Goal: Task Accomplishment & Management: Manage account settings

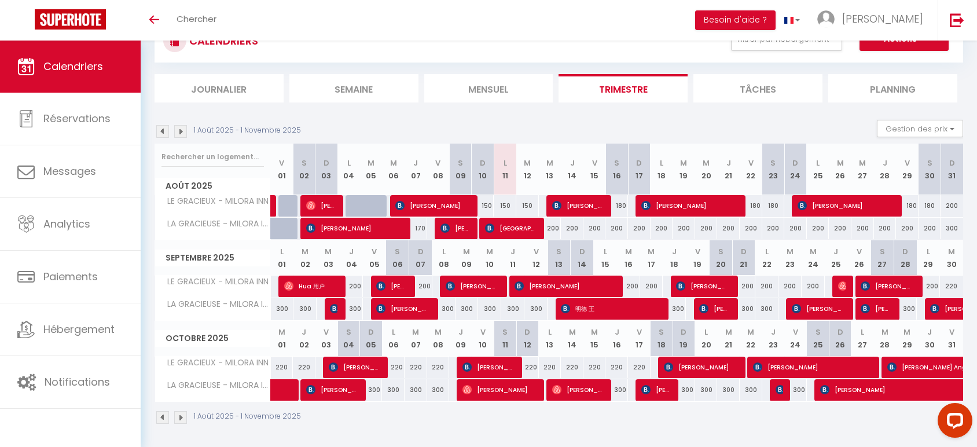
click at [505, 203] on div "150" at bounding box center [505, 205] width 23 height 21
type input "150"
type input "Lun 11 Août 2025"
type input "[DATE]"
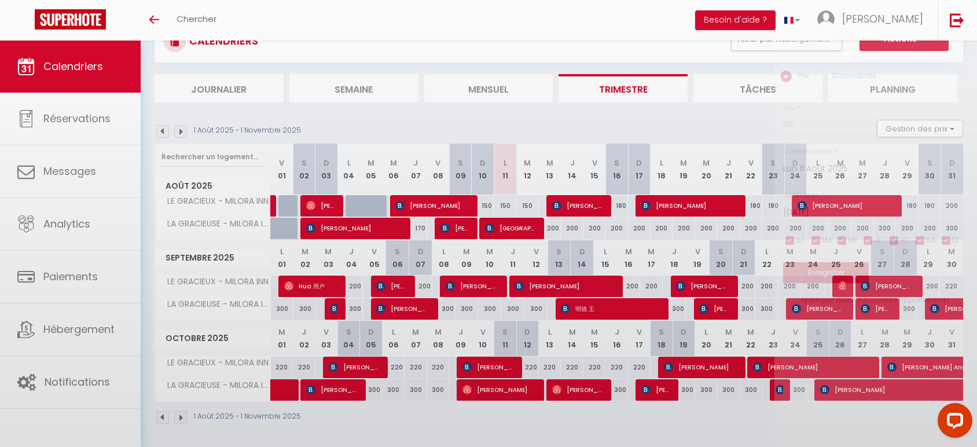
click at [505, 203] on div at bounding box center [488, 223] width 977 height 447
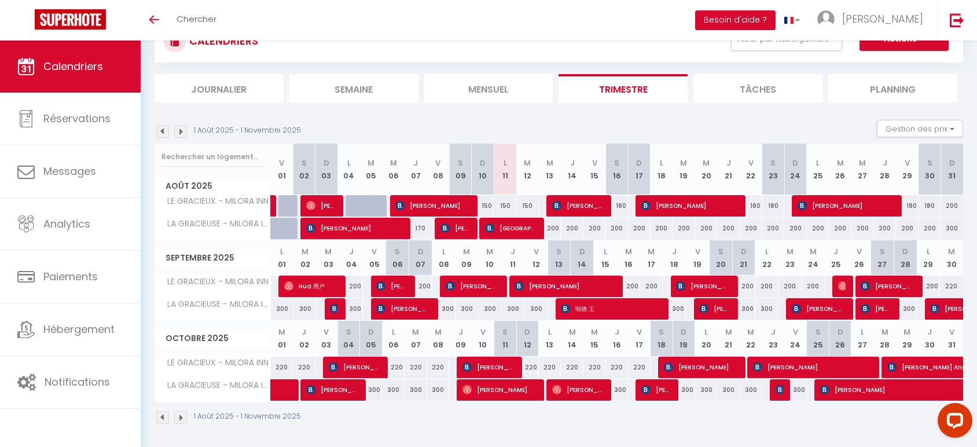
click at [506, 205] on div "150" at bounding box center [505, 205] width 23 height 21
type input "150"
type input "Lun 11 Août 2025"
type input "[DATE]"
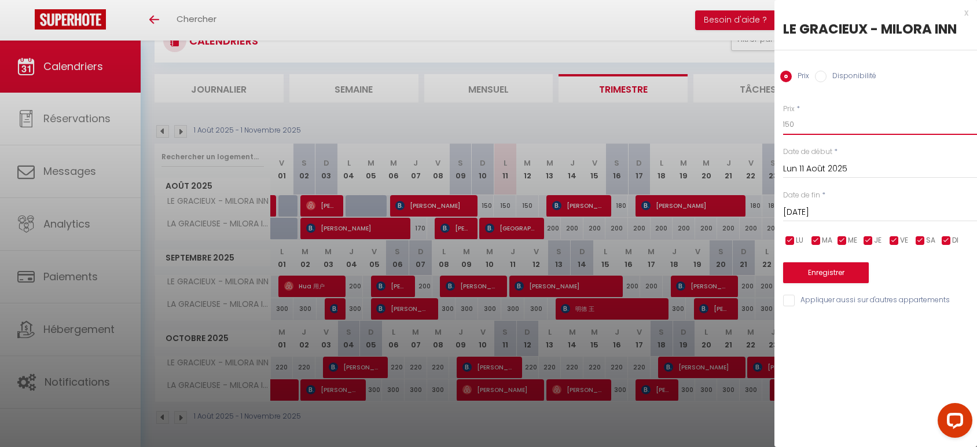
click at [784, 129] on input "150" at bounding box center [880, 124] width 194 height 21
type input "130"
click at [811, 212] on input "[DATE]" at bounding box center [880, 212] width 194 height 15
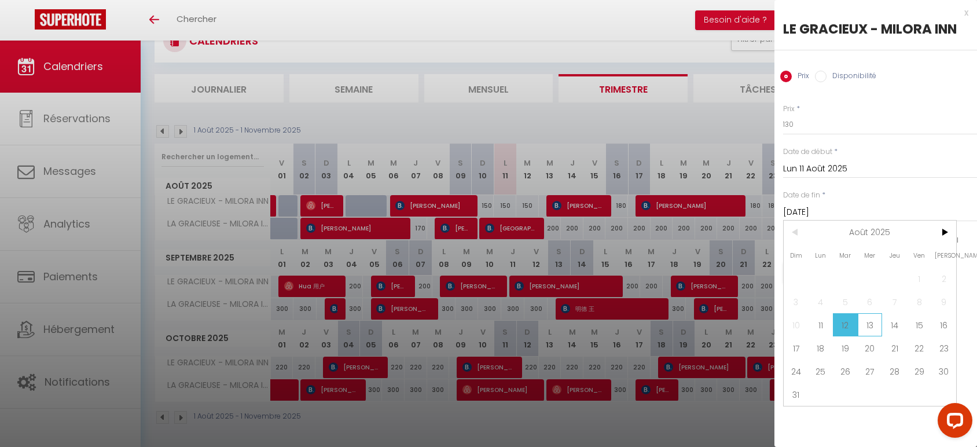
click at [871, 328] on span "13" at bounding box center [870, 324] width 25 height 23
type input "Mer 13 Août 2025"
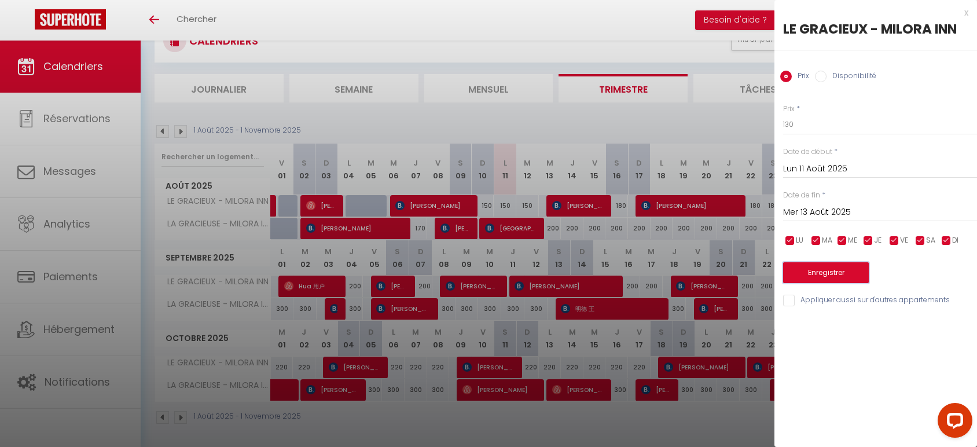
click at [850, 282] on button "Enregistrer" at bounding box center [826, 272] width 86 height 21
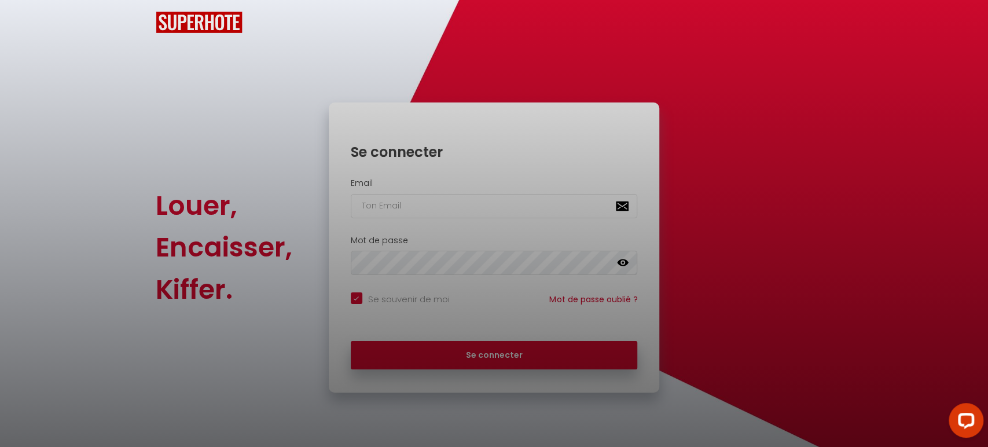
checkbox input "true"
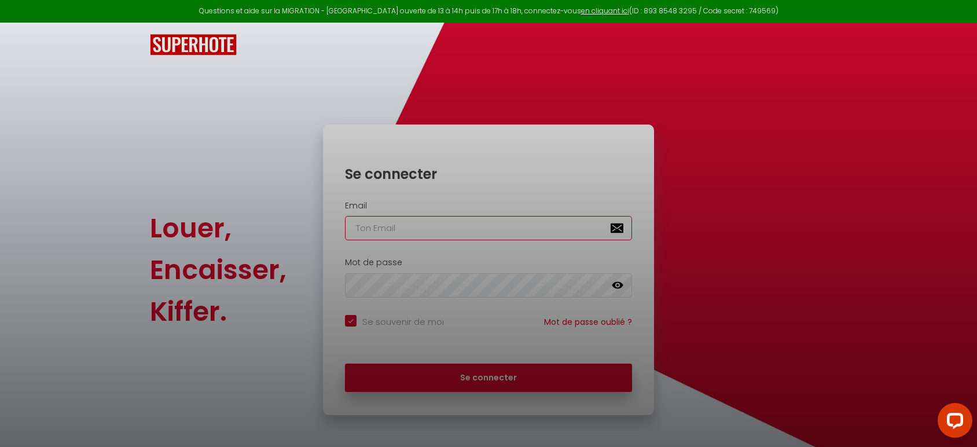
type input "[EMAIL_ADDRESS][DOMAIN_NAME]"
checkbox input "true"
click at [455, 382] on div at bounding box center [488, 223] width 977 height 447
click at [487, 382] on div at bounding box center [488, 223] width 977 height 447
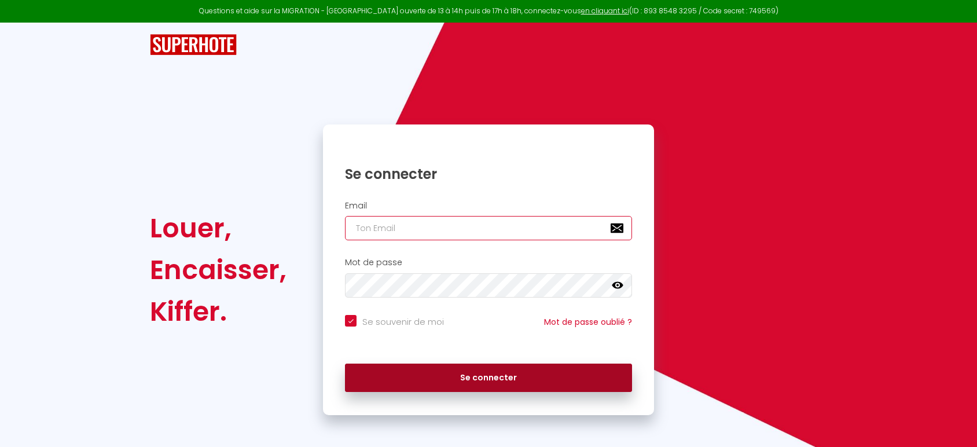
type input "[EMAIL_ADDRESS][DOMAIN_NAME]"
click at [483, 372] on button "Se connecter" at bounding box center [488, 377] width 287 height 29
checkbox input "true"
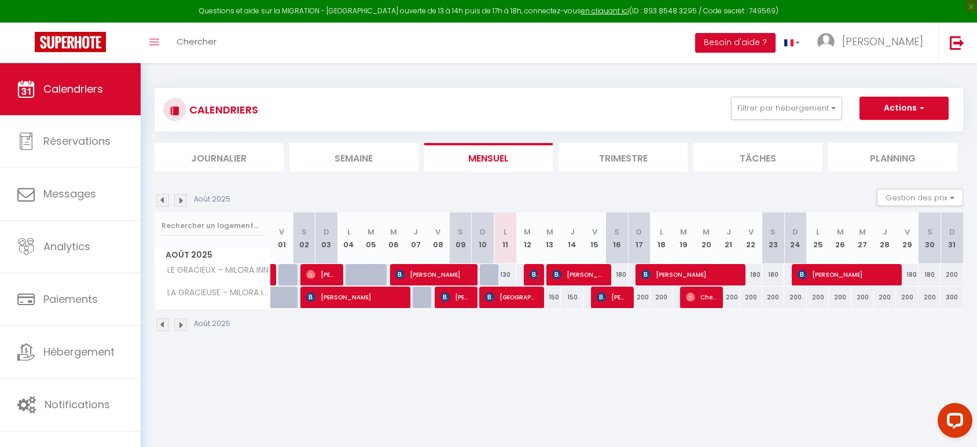
click at [616, 153] on li "Trimestre" at bounding box center [622, 157] width 129 height 28
select select
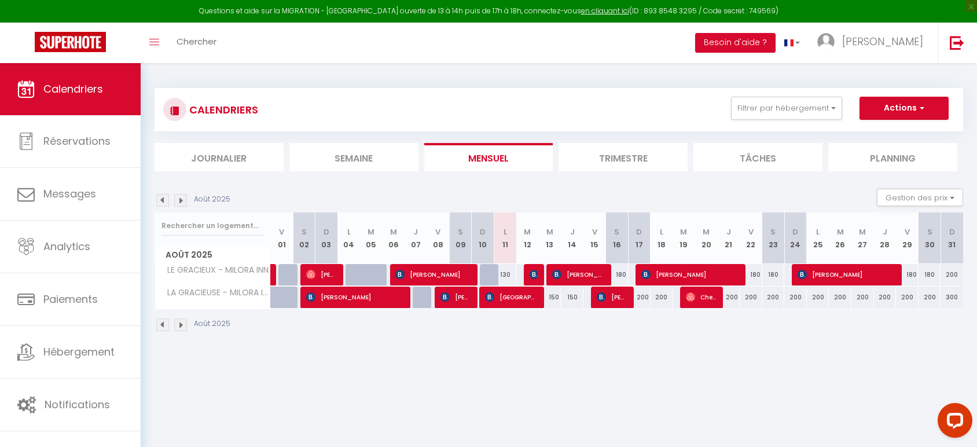
select select
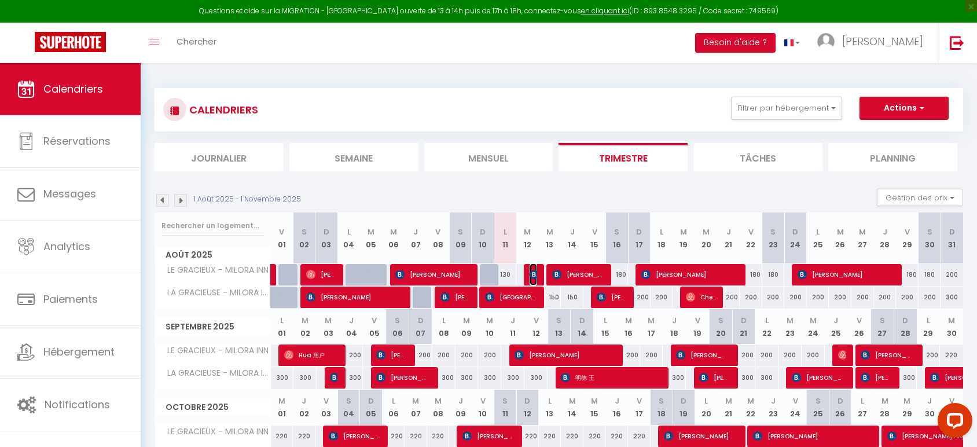
click at [531, 274] on img at bounding box center [533, 274] width 9 height 9
select select "OK"
select select "0"
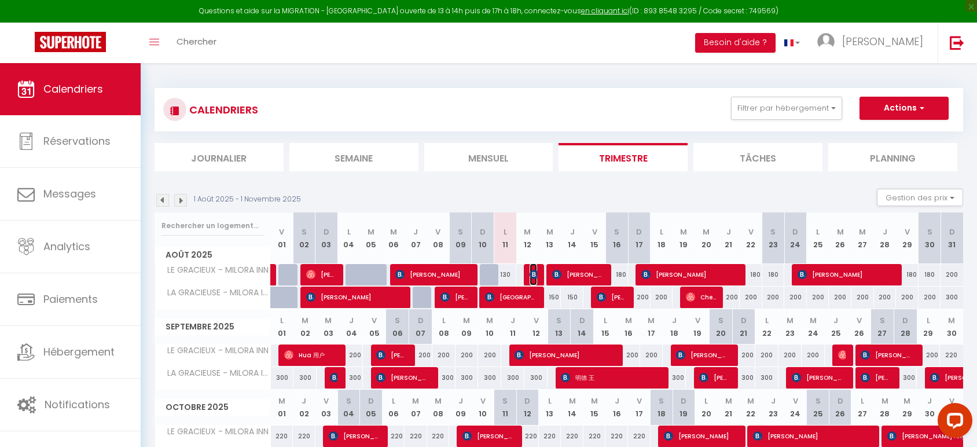
select select "1"
select select
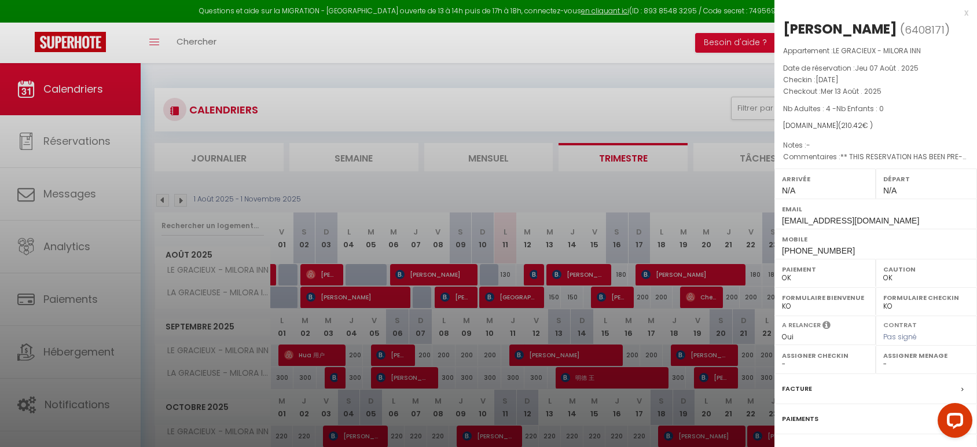
click at [954, 13] on div "x" at bounding box center [871, 13] width 194 height 14
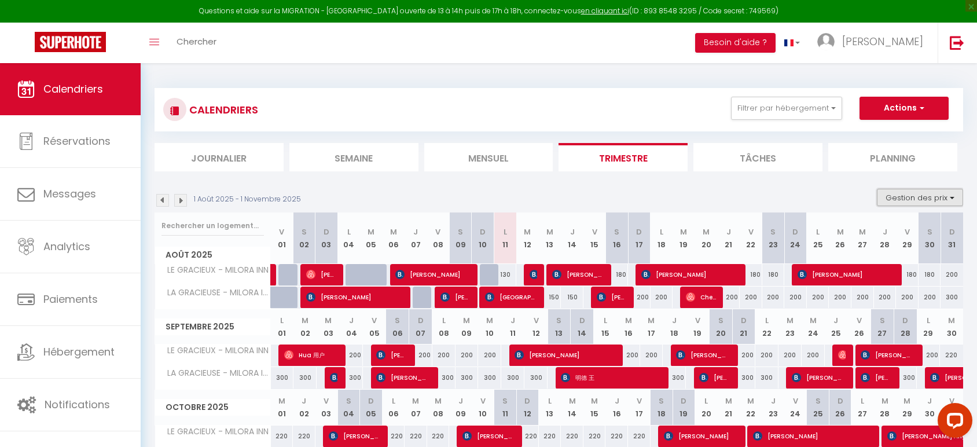
click at [936, 198] on button "Gestion des prix" at bounding box center [920, 197] width 86 height 17
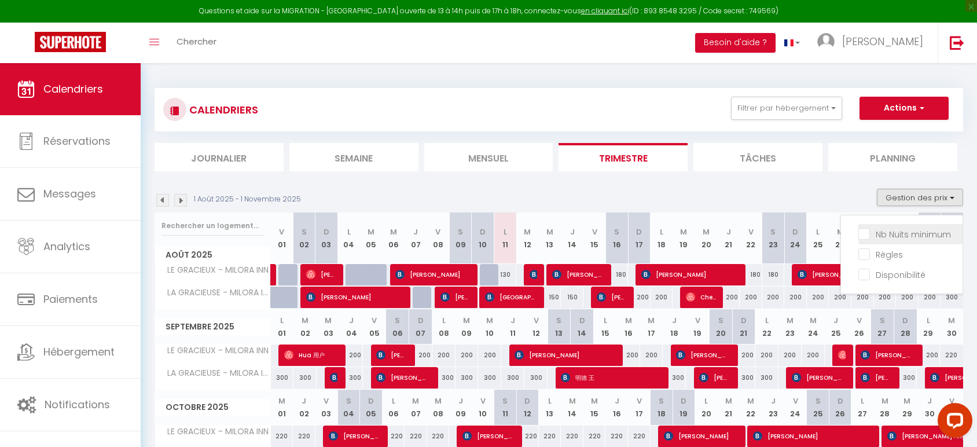
click at [911, 226] on li "Nb Nuits minimum" at bounding box center [910, 234] width 104 height 20
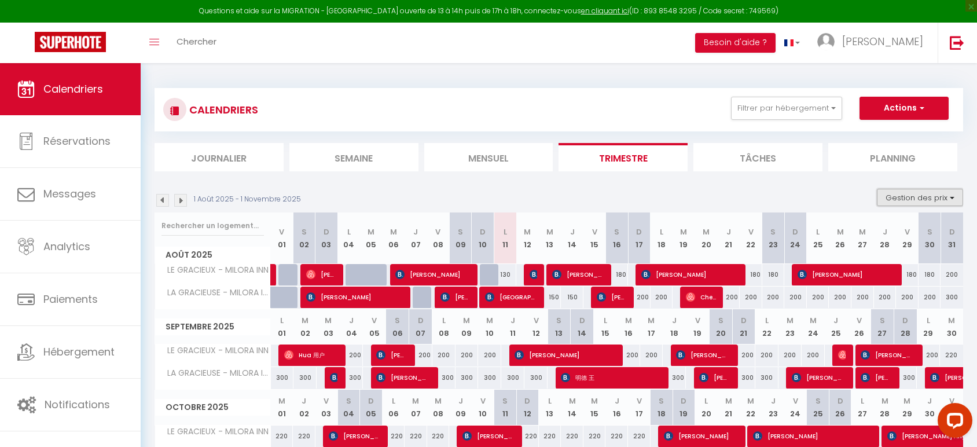
click at [920, 192] on button "Gestion des prix" at bounding box center [920, 197] width 86 height 17
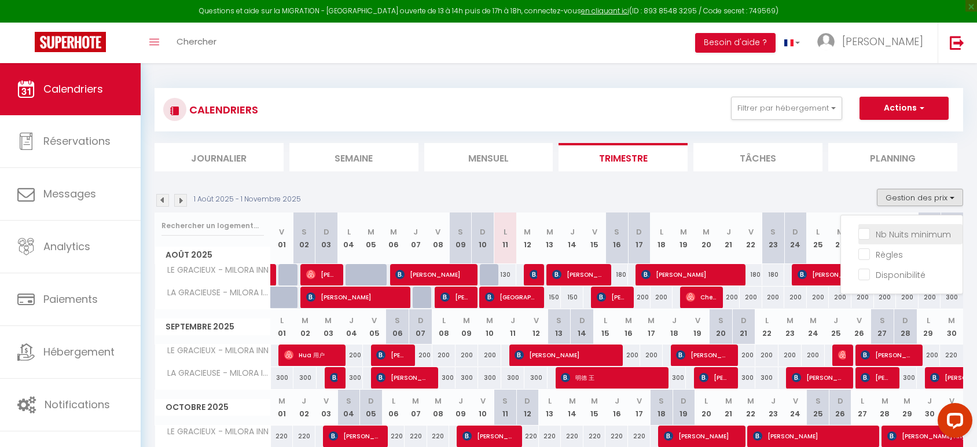
click at [902, 231] on input "Nb Nuits minimum" at bounding box center [910, 233] width 104 height 12
checkbox input "true"
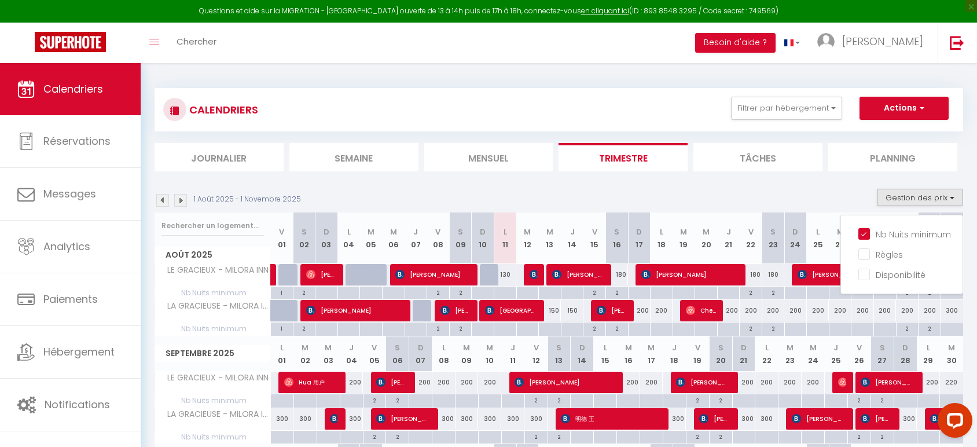
click at [616, 293] on div "2" at bounding box center [617, 291] width 22 height 11
type input "2"
type input "Sam 16 Août 2025"
type input "Dim 17 Août 2025"
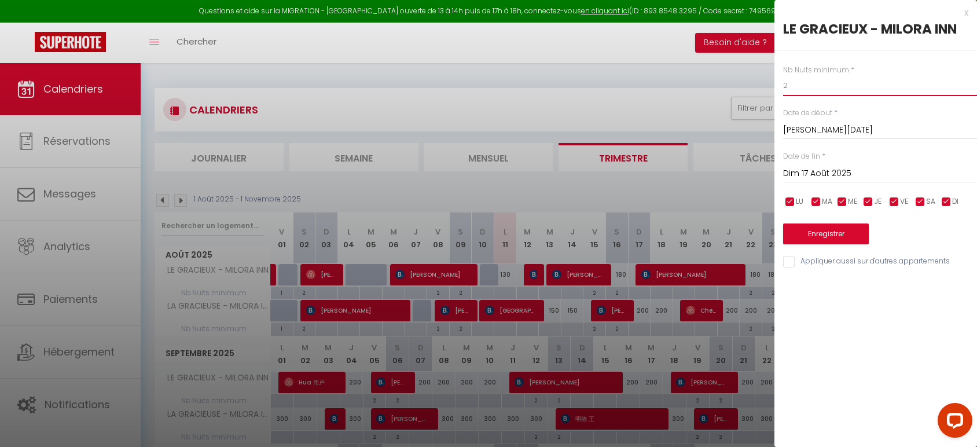
click at [788, 78] on input "2" at bounding box center [880, 85] width 194 height 21
type input "1"
click at [822, 235] on button "Enregistrer" at bounding box center [826, 233] width 86 height 21
